Goal: Task Accomplishment & Management: Manage account settings

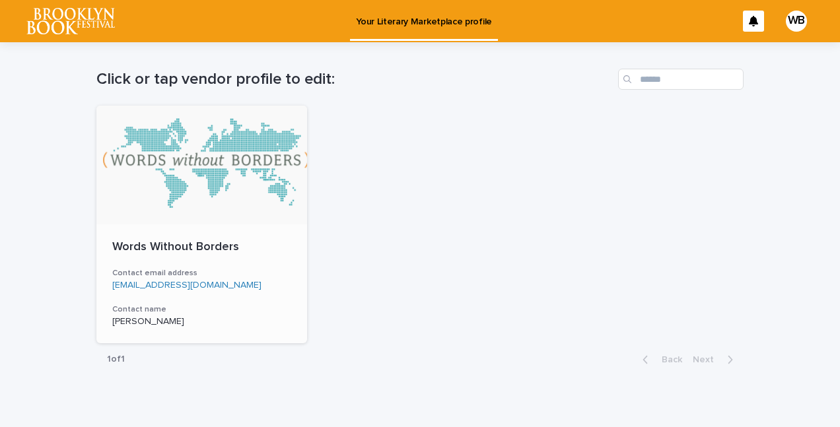
click at [176, 204] on div at bounding box center [201, 165] width 211 height 119
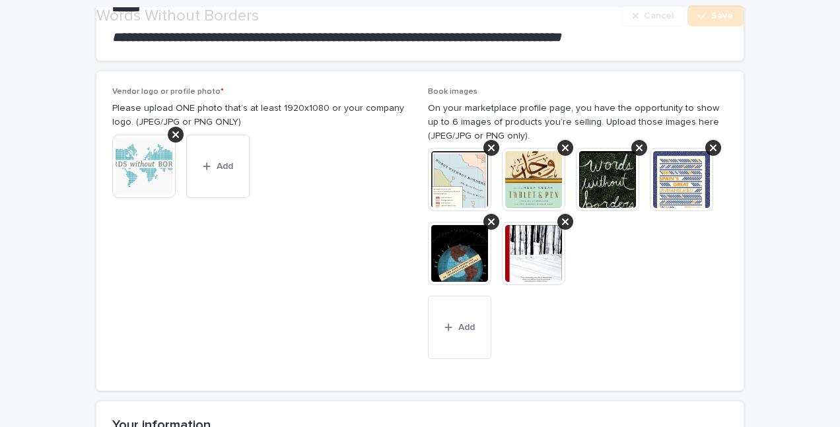
scroll to position [213, 0]
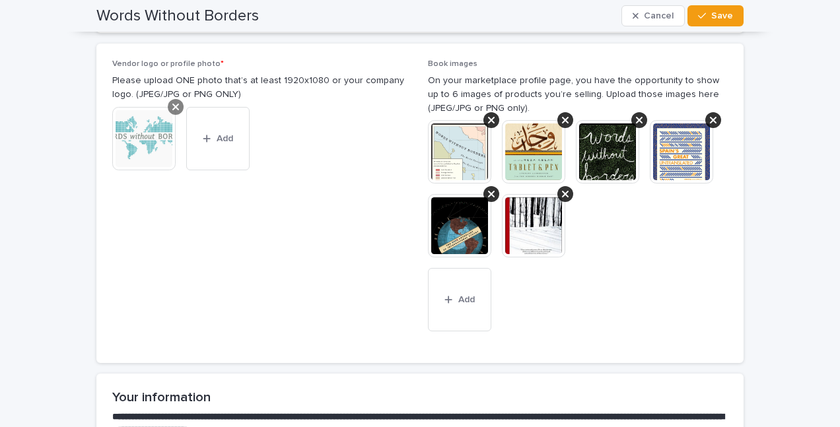
click at [175, 105] on icon at bounding box center [175, 107] width 7 height 7
click at [147, 144] on span "Vendor logo or profile photo * Please upload ONE photo that’s at least 1920x108…" at bounding box center [262, 203] width 300 height 289
click at [140, 118] on div "button" at bounding box center [135, 117] width 13 height 9
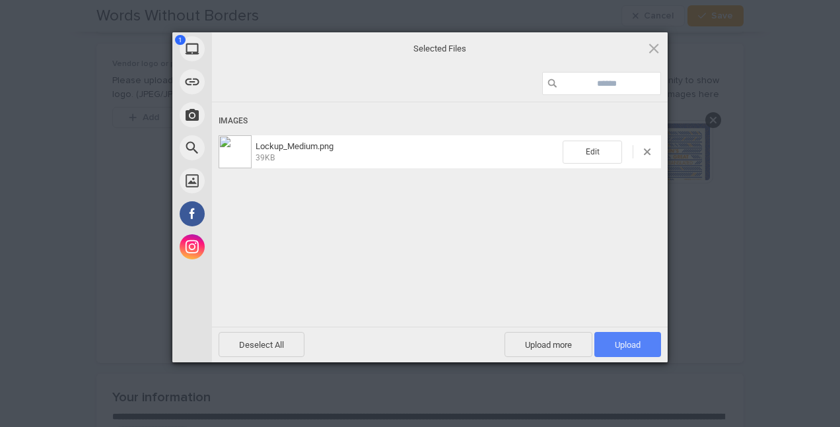
click at [617, 349] on span "Upload 1" at bounding box center [628, 345] width 26 height 10
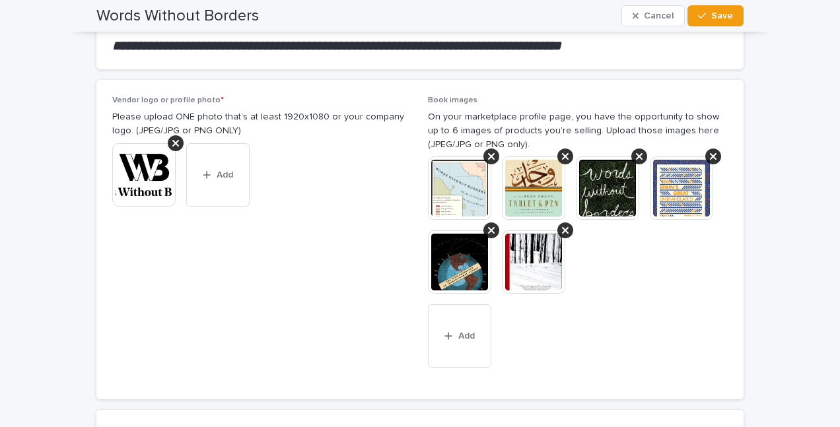
scroll to position [176, 0]
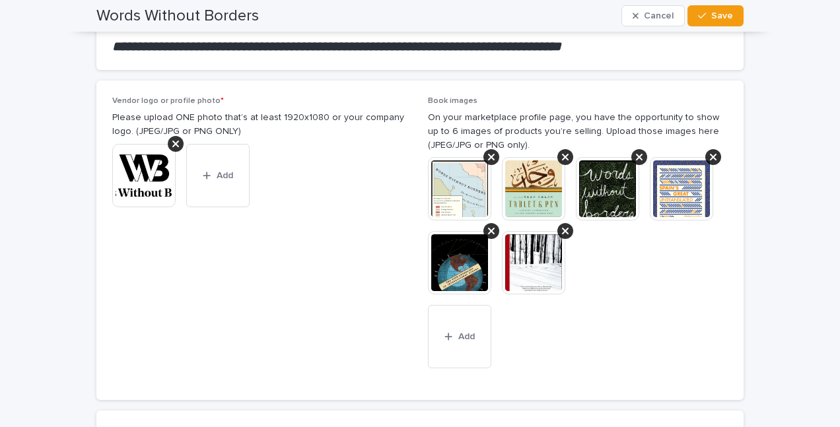
click at [149, 185] on img at bounding box center [143, 175] width 63 height 63
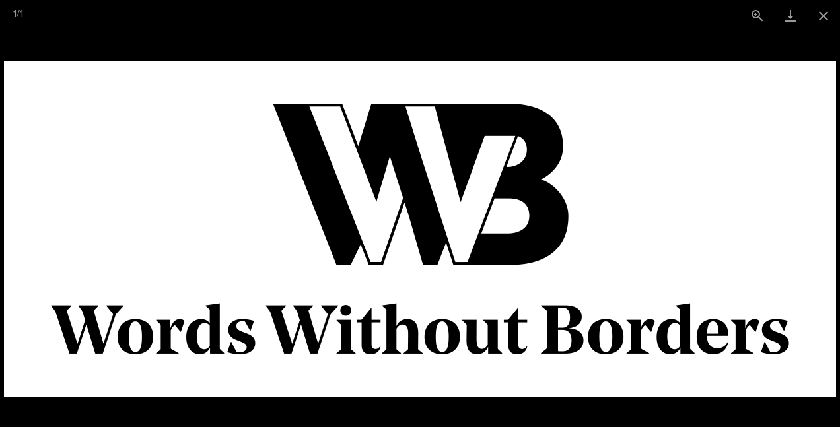
click at [512, 50] on picture at bounding box center [420, 229] width 840 height 396
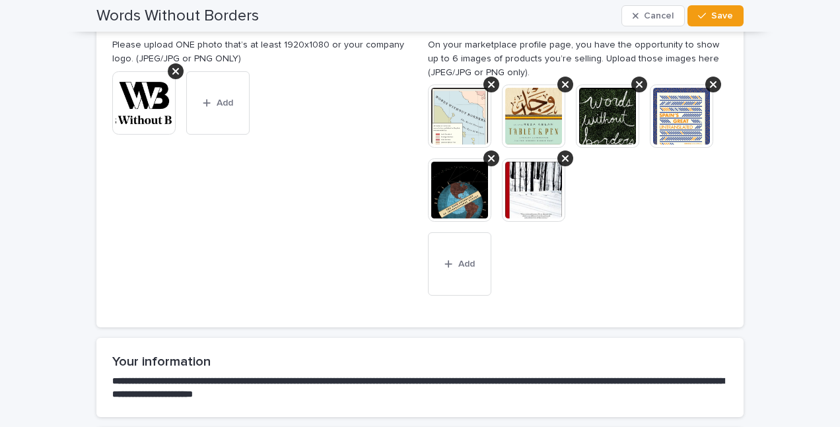
scroll to position [186, 0]
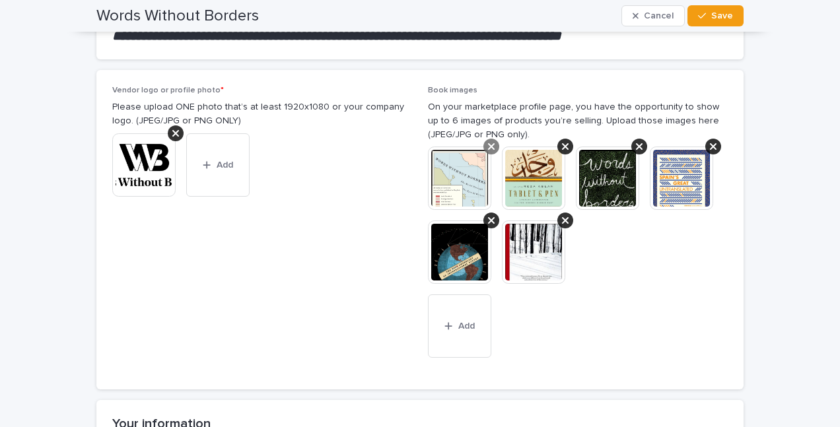
click at [489, 140] on div at bounding box center [491, 147] width 16 height 16
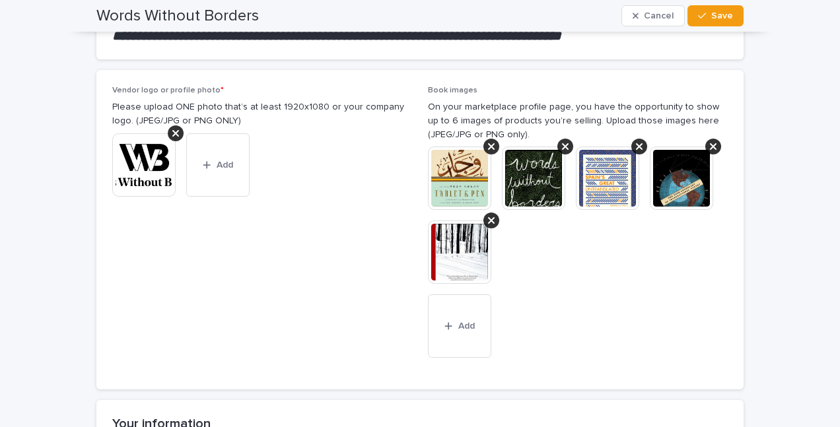
click at [489, 140] on div at bounding box center [491, 147] width 16 height 16
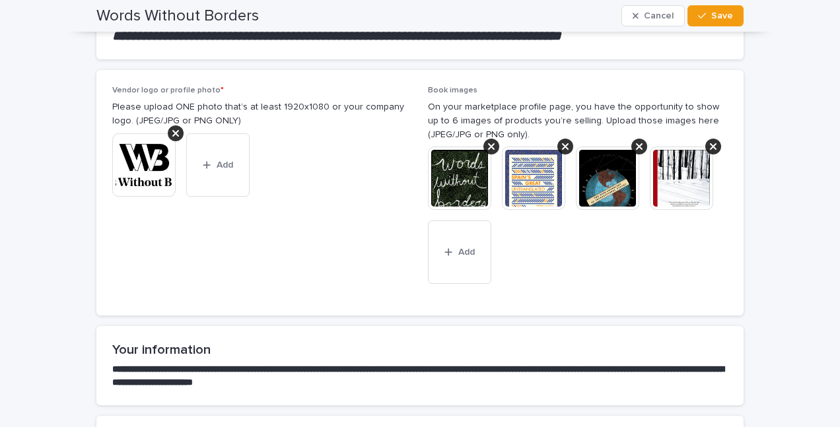
click at [449, 174] on img at bounding box center [459, 178] width 63 height 63
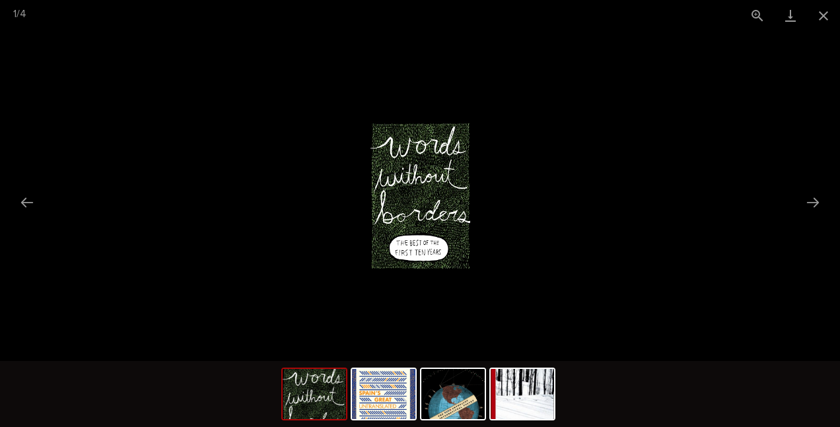
scroll to position [0, 0]
click at [686, 124] on picture at bounding box center [420, 196] width 840 height 330
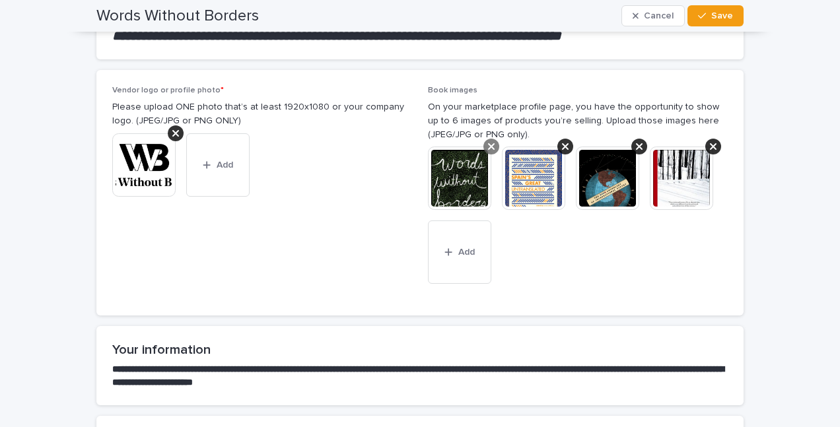
click at [489, 149] on icon at bounding box center [491, 146] width 7 height 7
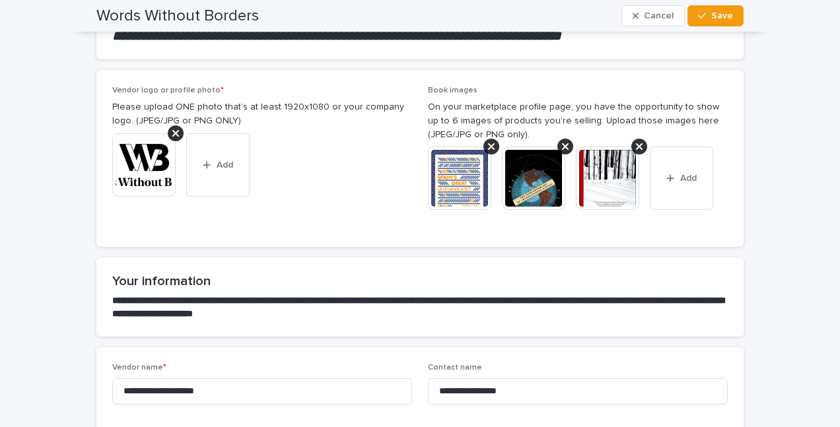
click at [426, 178] on div "Vendor logo or profile photo * Please upload ONE photo that’s at least 1920x108…" at bounding box center [419, 159] width 615 height 146
click at [451, 178] on img at bounding box center [459, 178] width 63 height 63
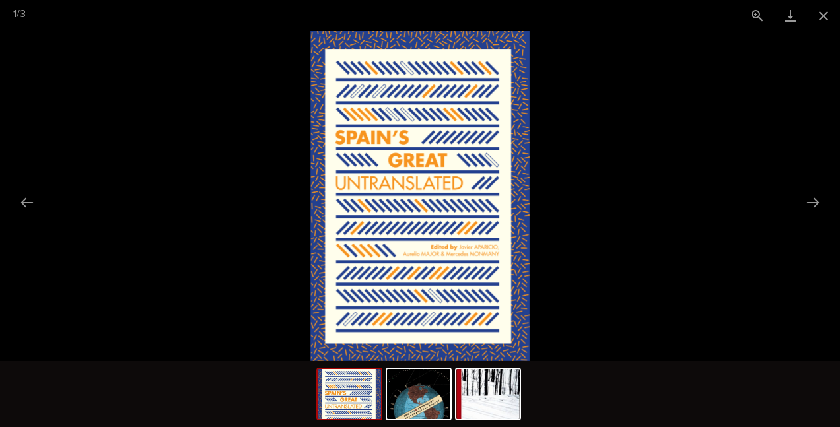
click at [587, 191] on picture at bounding box center [420, 196] width 840 height 330
click at [828, 13] on button "Close gallery" at bounding box center [823, 15] width 33 height 31
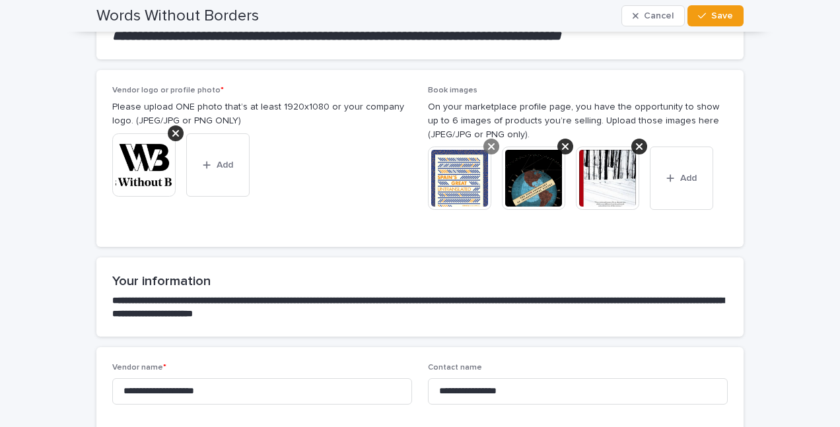
click at [488, 147] on icon at bounding box center [491, 146] width 7 height 11
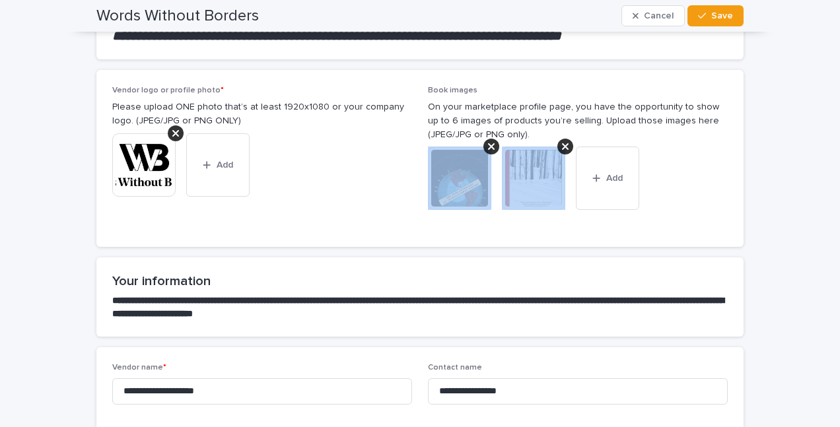
click at [488, 147] on icon at bounding box center [491, 146] width 7 height 11
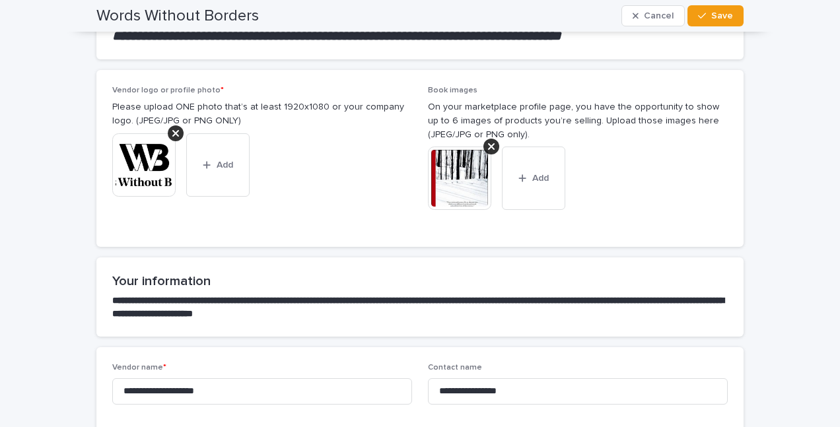
click at [488, 147] on icon at bounding box center [491, 146] width 7 height 11
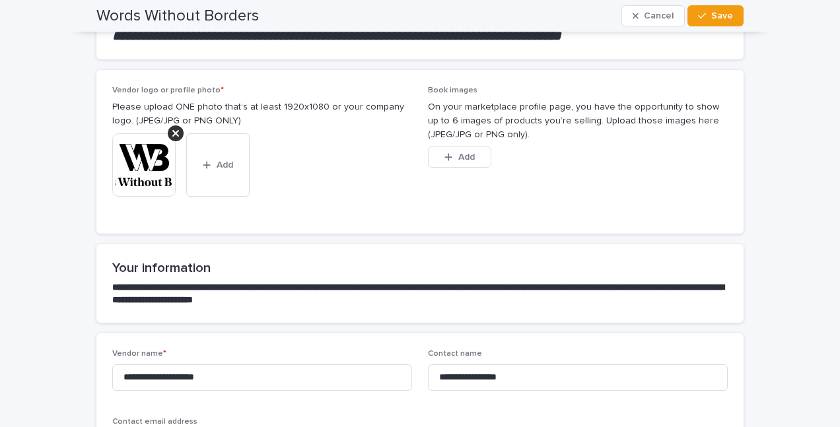
click at [491, 120] on p "On your marketplace profile page, you have the opportunity to show up to 6 imag…" at bounding box center [578, 120] width 300 height 41
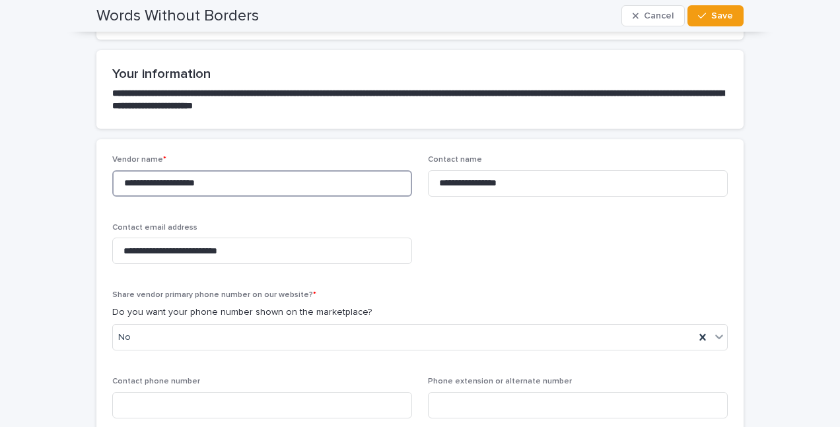
click at [269, 186] on input "**********" at bounding box center [262, 183] width 300 height 26
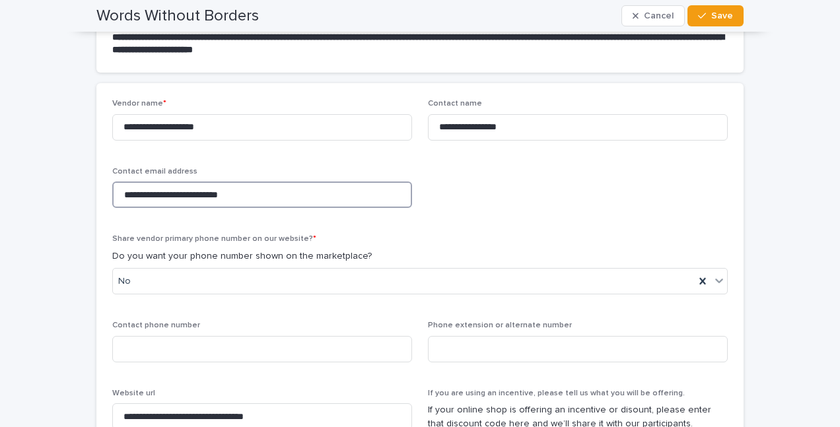
drag, startPoint x: 136, startPoint y: 195, endPoint x: 105, endPoint y: 193, distance: 31.1
click at [105, 193] on div "**********" at bounding box center [419, 285] width 647 height 405
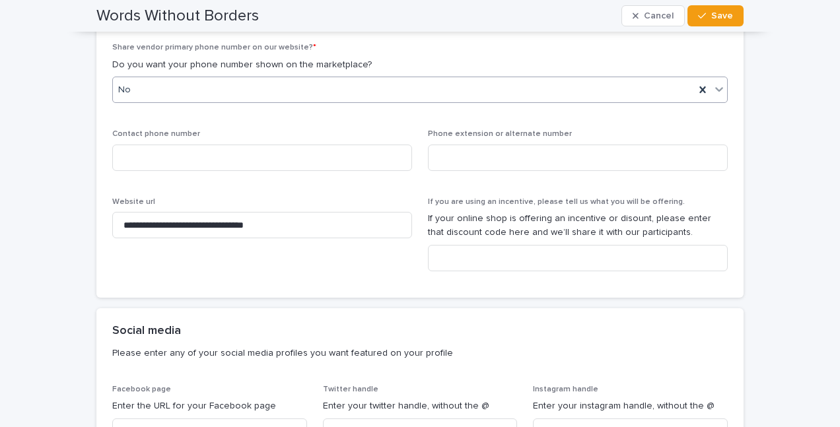
scroll to position [629, 0]
type input "**********"
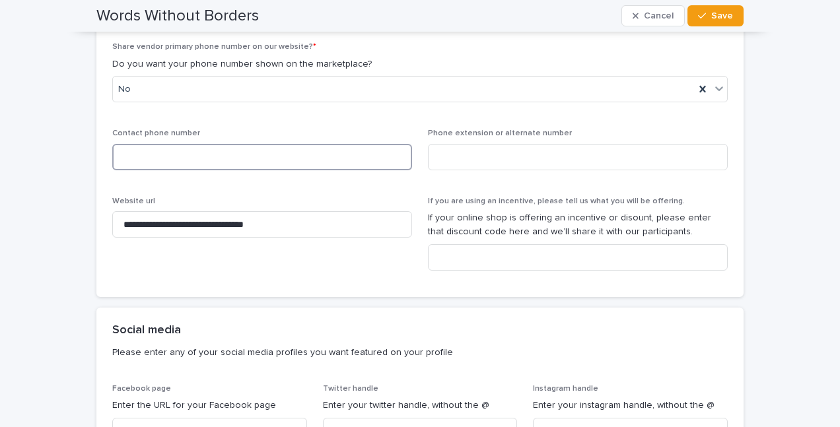
click at [160, 157] on input at bounding box center [262, 157] width 300 height 26
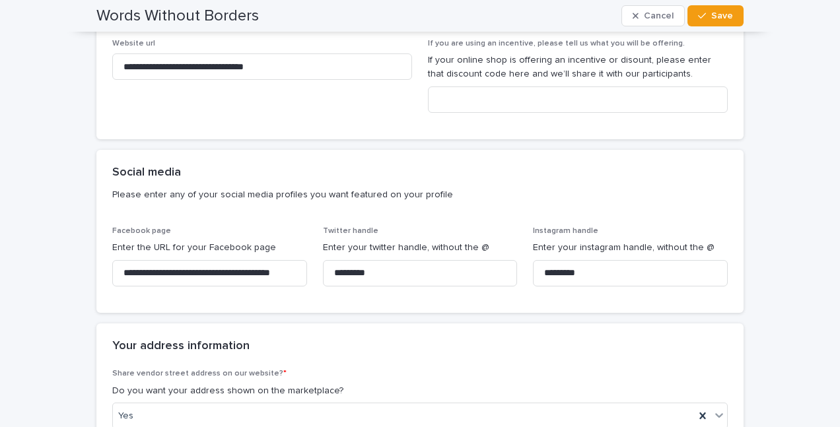
scroll to position [790, 0]
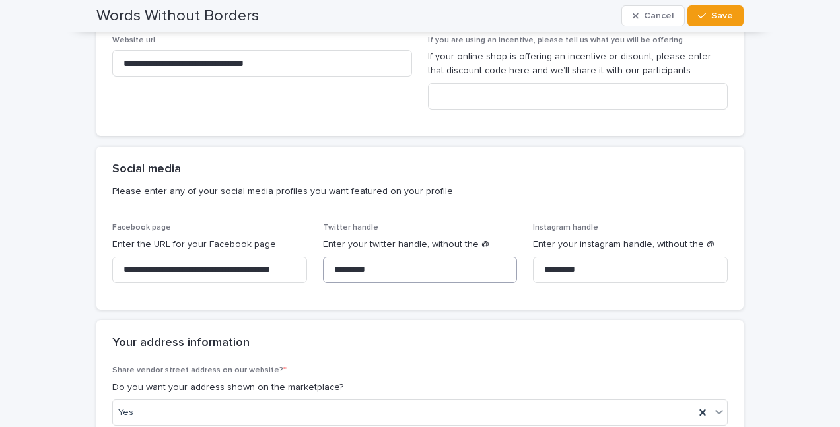
type input "**********"
click at [384, 277] on input "*********" at bounding box center [420, 270] width 195 height 26
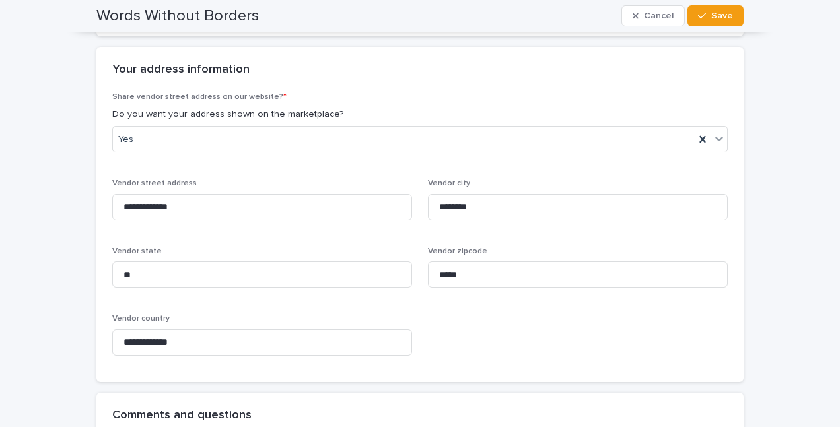
scroll to position [1256, 0]
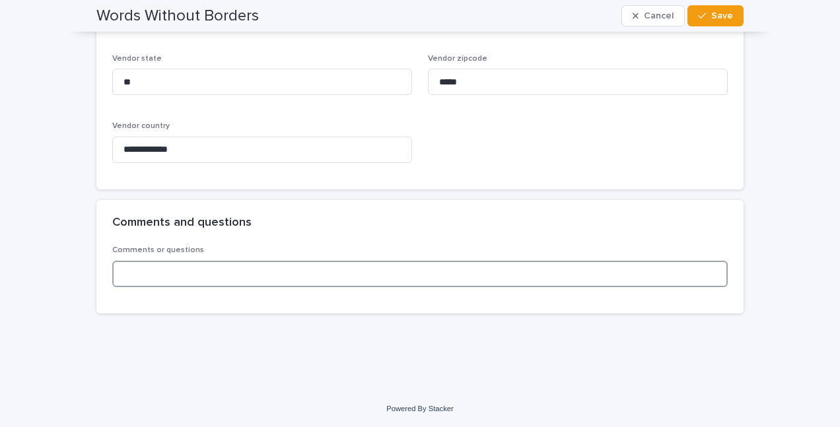
click at [427, 273] on input at bounding box center [419, 274] width 615 height 26
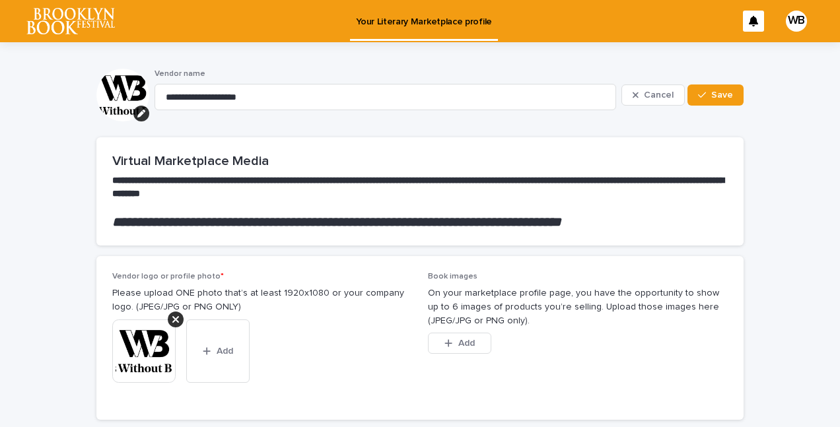
click at [334, 160] on h2 "Virtual Marketplace Media" at bounding box center [419, 161] width 615 height 16
click at [735, 98] on button "Save" at bounding box center [715, 95] width 56 height 21
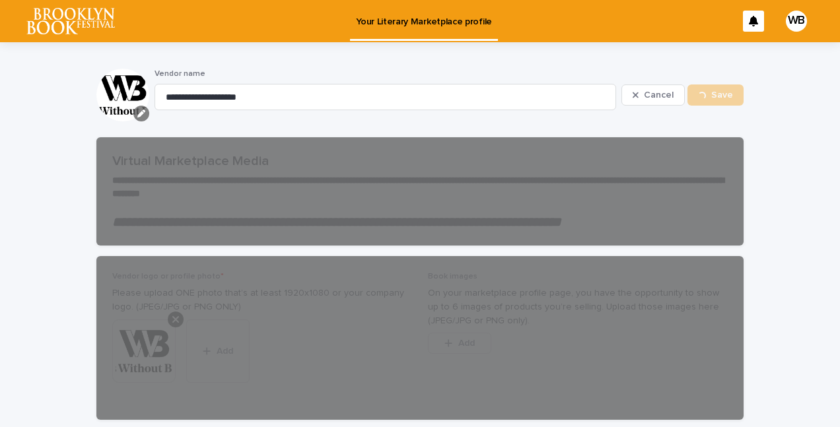
click at [143, 116] on icon "button" at bounding box center [141, 114] width 8 height 8
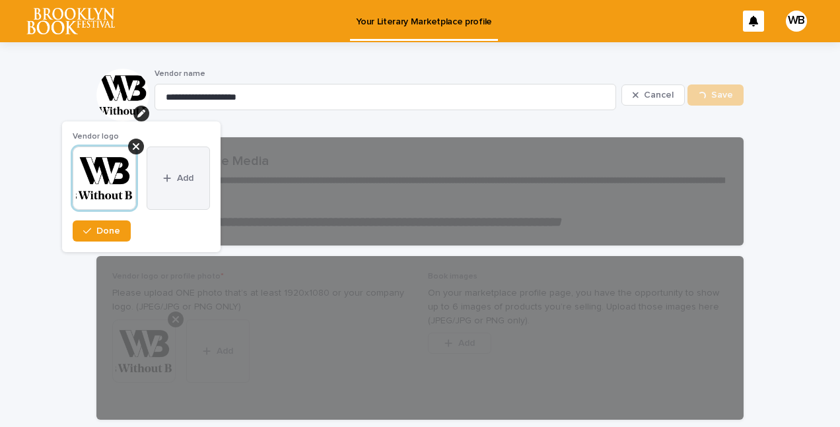
click at [164, 172] on button "Add" at bounding box center [178, 178] width 63 height 63
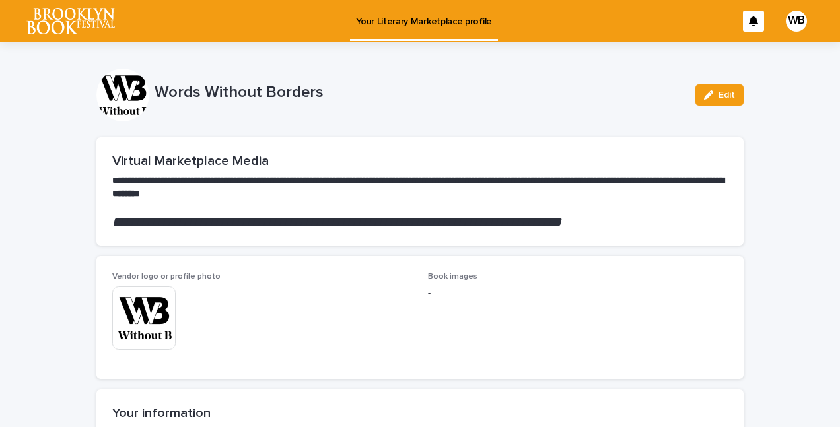
click at [137, 311] on img at bounding box center [143, 318] width 63 height 63
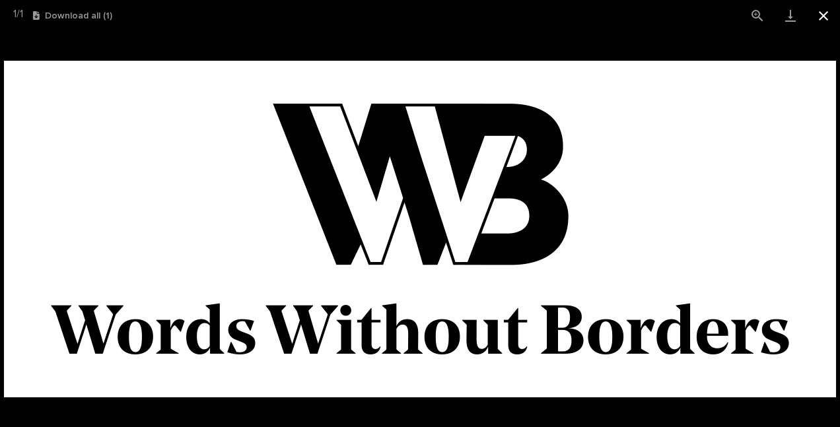
click at [824, 13] on button "Close gallery" at bounding box center [823, 15] width 33 height 31
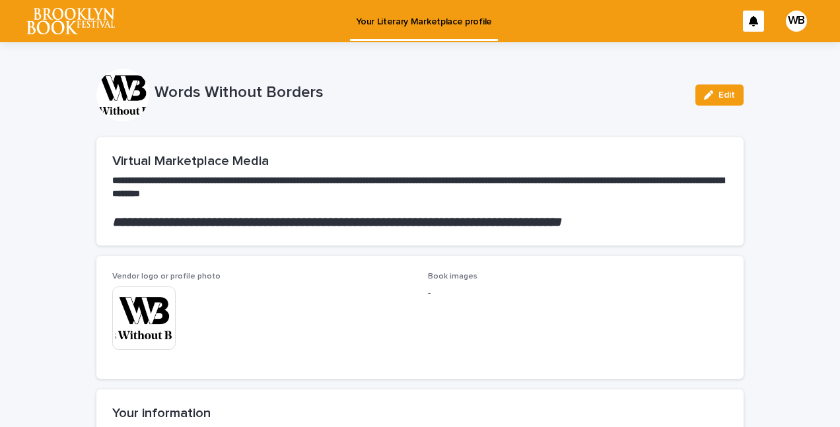
click at [132, 88] on div at bounding box center [122, 95] width 53 height 53
click at [704, 98] on icon "button" at bounding box center [708, 94] width 9 height 9
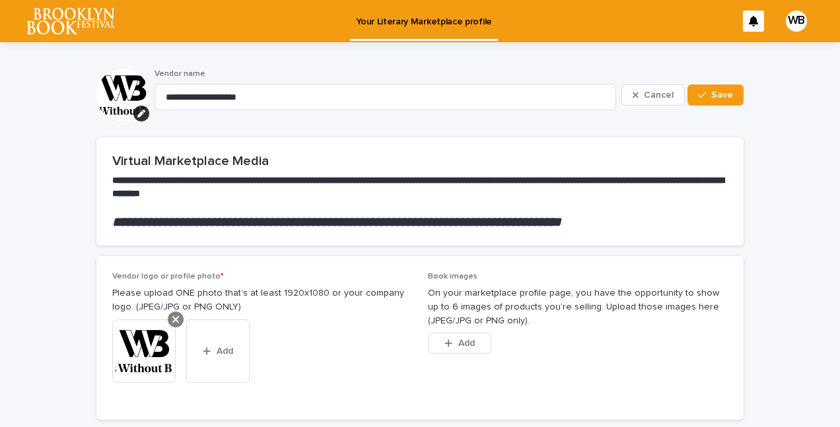
click at [175, 322] on icon at bounding box center [175, 319] width 7 height 11
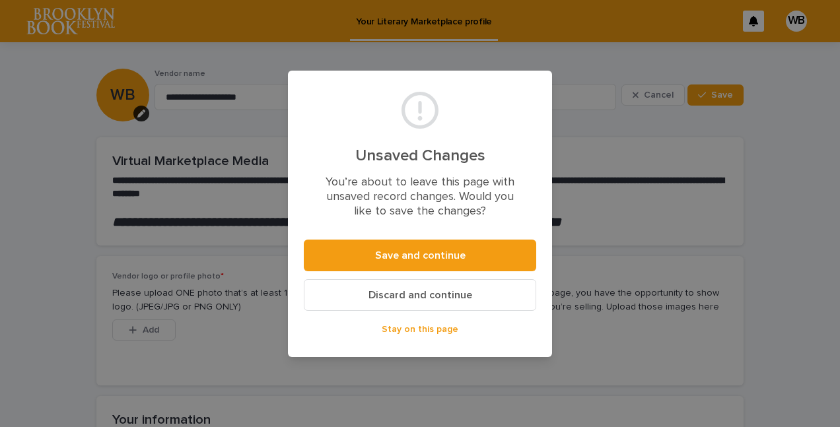
click at [411, 329] on span "Stay on this page" at bounding box center [420, 329] width 77 height 9
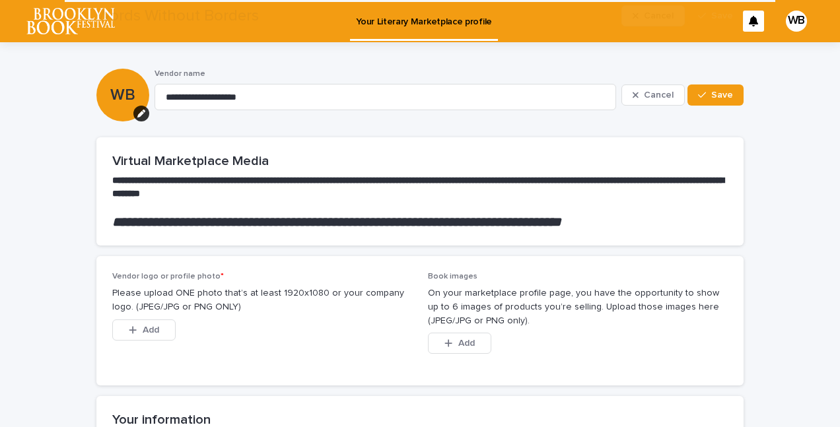
scroll to position [124, 0]
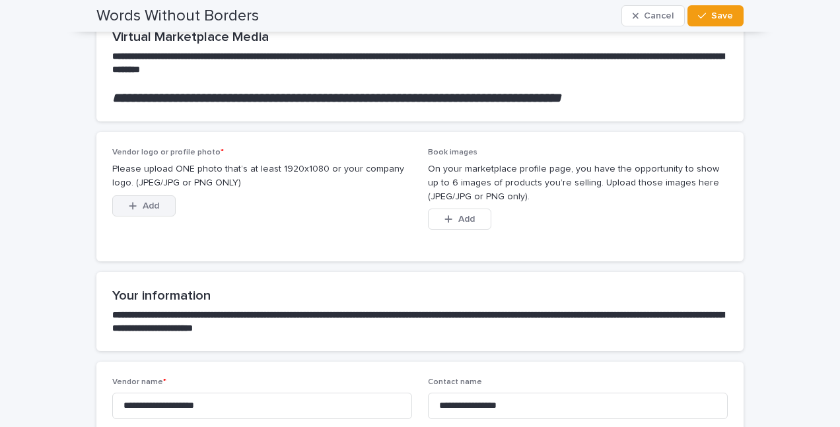
click at [156, 199] on button "Add" at bounding box center [143, 205] width 63 height 21
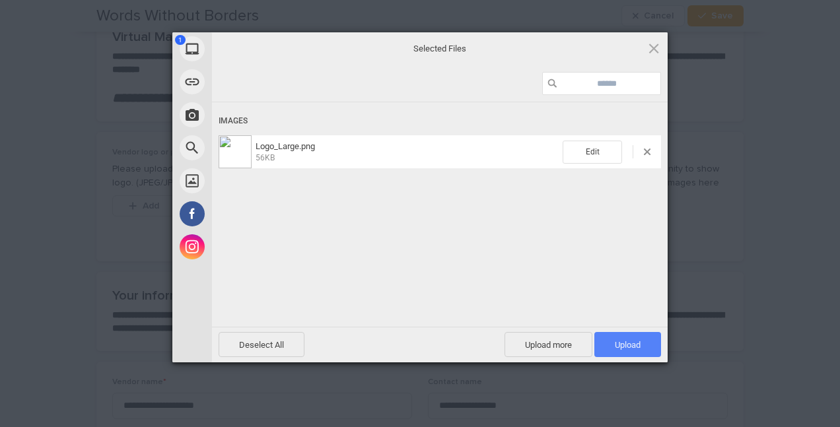
click at [620, 350] on span "Upload 1" at bounding box center [627, 344] width 67 height 25
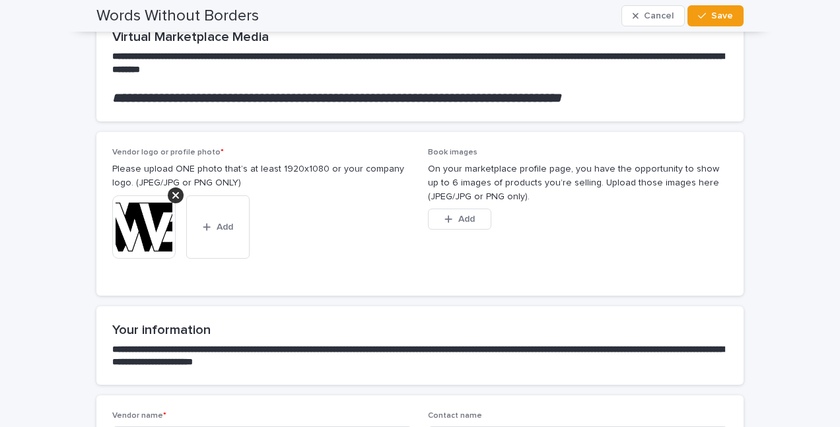
scroll to position [0, 0]
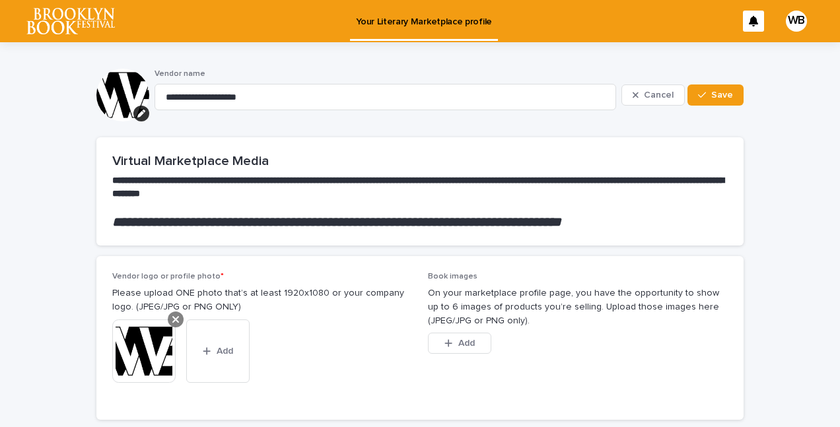
click at [175, 315] on icon at bounding box center [175, 319] width 7 height 11
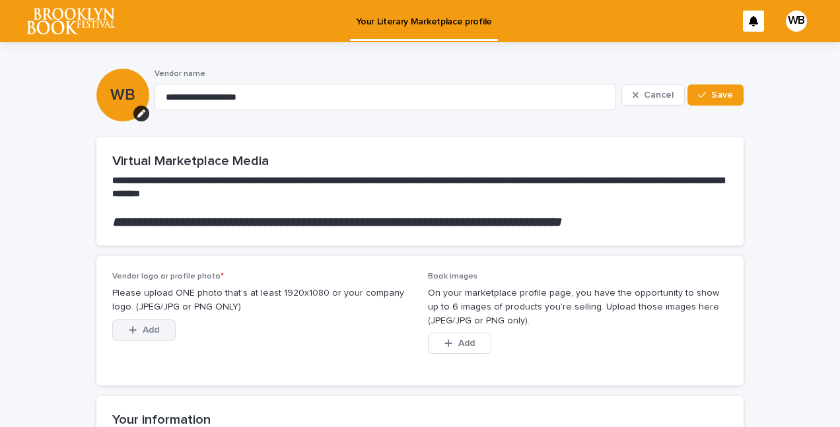
click at [124, 337] on button "Add" at bounding box center [143, 330] width 63 height 21
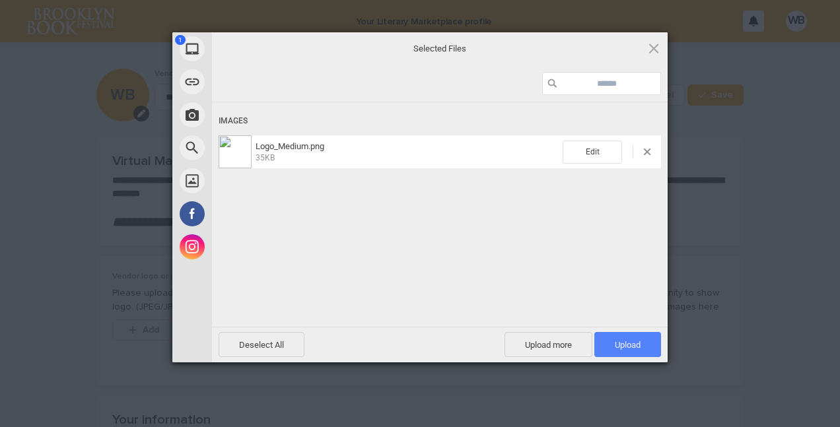
click at [617, 344] on span "Upload 1" at bounding box center [628, 345] width 26 height 10
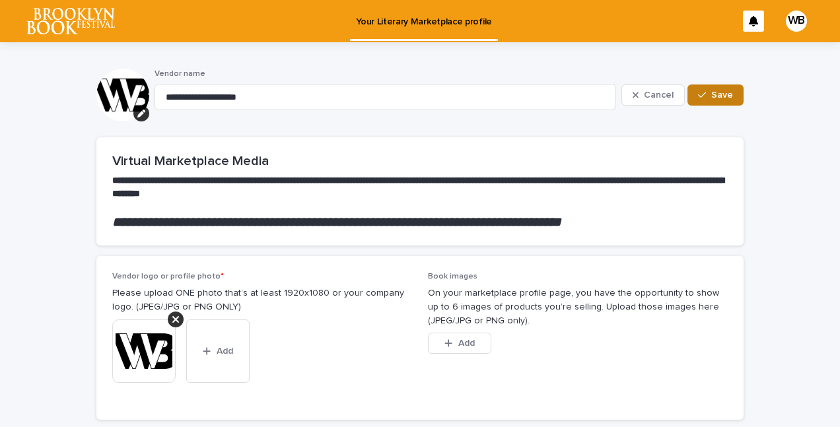
click at [734, 100] on button "Save" at bounding box center [715, 95] width 56 height 21
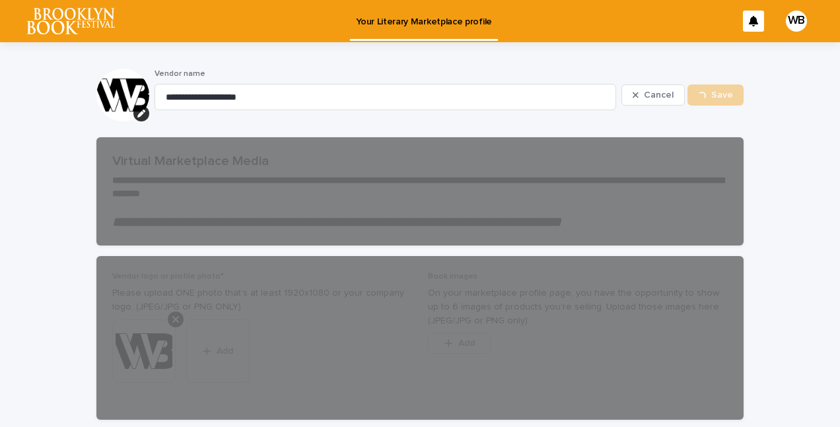
click at [803, 15] on div "WB" at bounding box center [796, 21] width 21 height 21
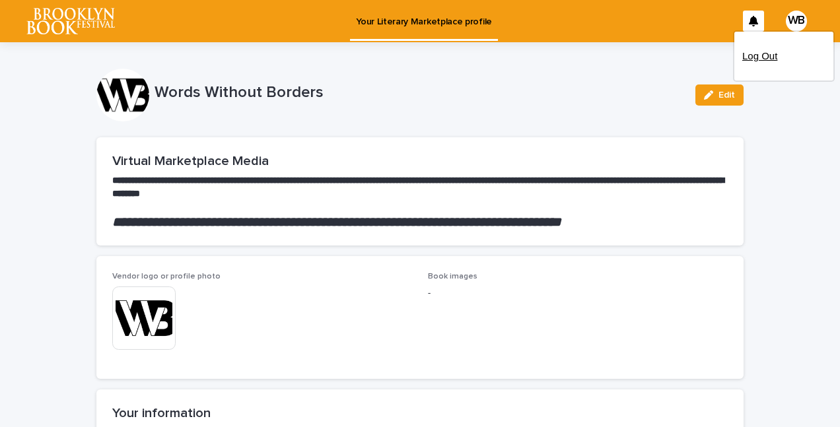
click at [758, 61] on p "Log Out" at bounding box center [783, 56] width 83 height 22
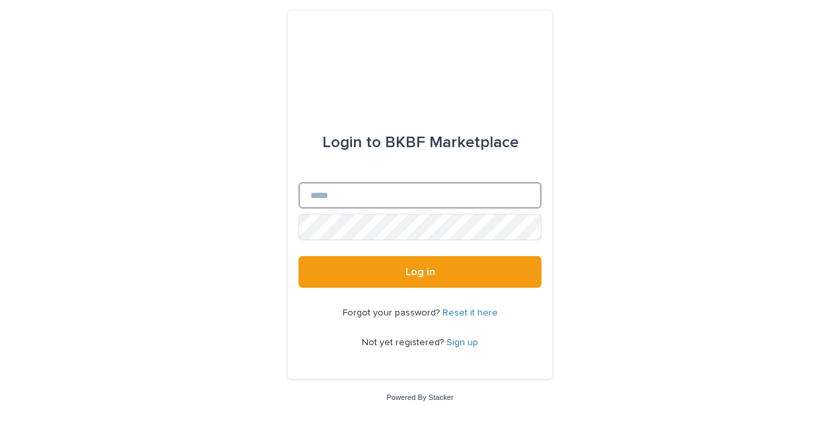
type input "**********"
click at [370, 193] on input "**********" at bounding box center [419, 195] width 243 height 26
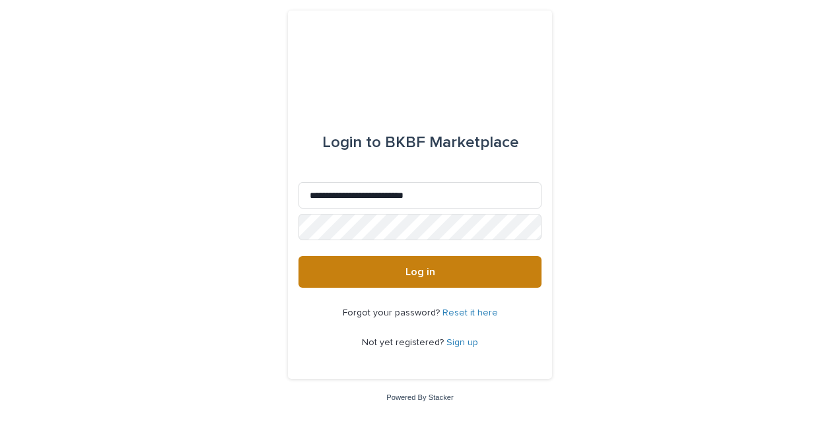
click at [363, 281] on button "Log in" at bounding box center [419, 272] width 243 height 32
